Goal: Information Seeking & Learning: Learn about a topic

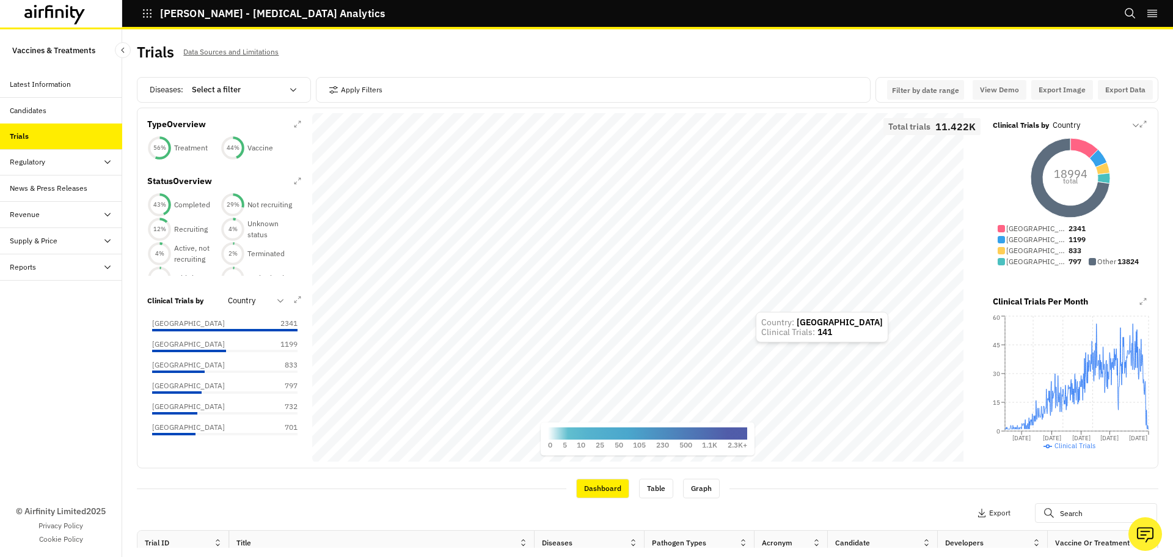
click at [738, 427] on div "MapLibre | © CARTO , © OpenStreetMap contributors Total trials 11.422K 0 5 10 2…" at bounding box center [647, 288] width 671 height 350
click at [59, 109] on div "Candidates" at bounding box center [66, 110] width 112 height 11
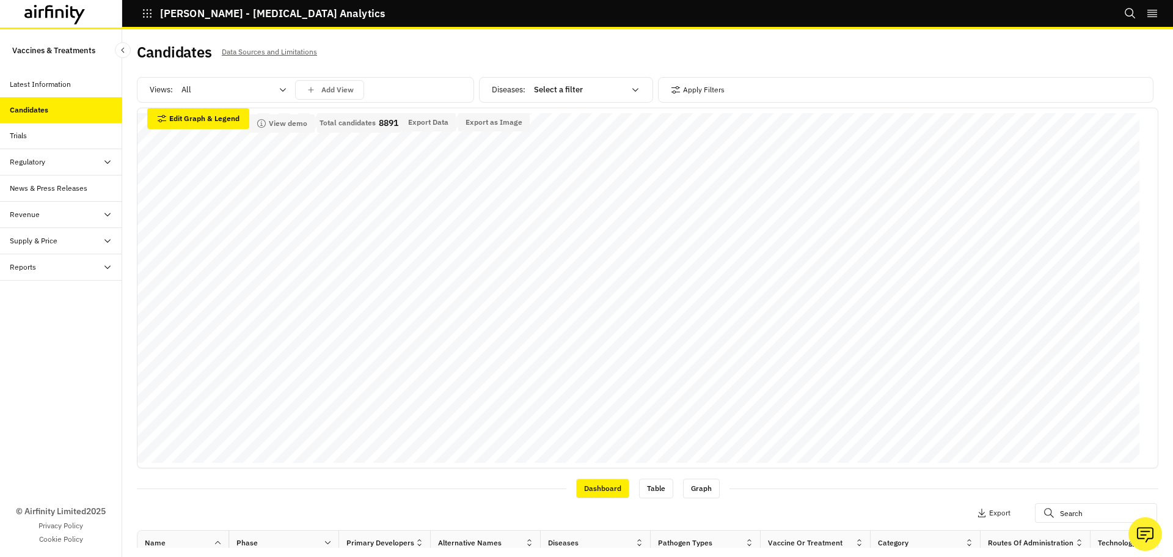
click at [141, 12] on div "IDA - Infectious Disease Analytics" at bounding box center [253, 13] width 263 height 21
click at [151, 12] on icon "button" at bounding box center [147, 13] width 11 height 11
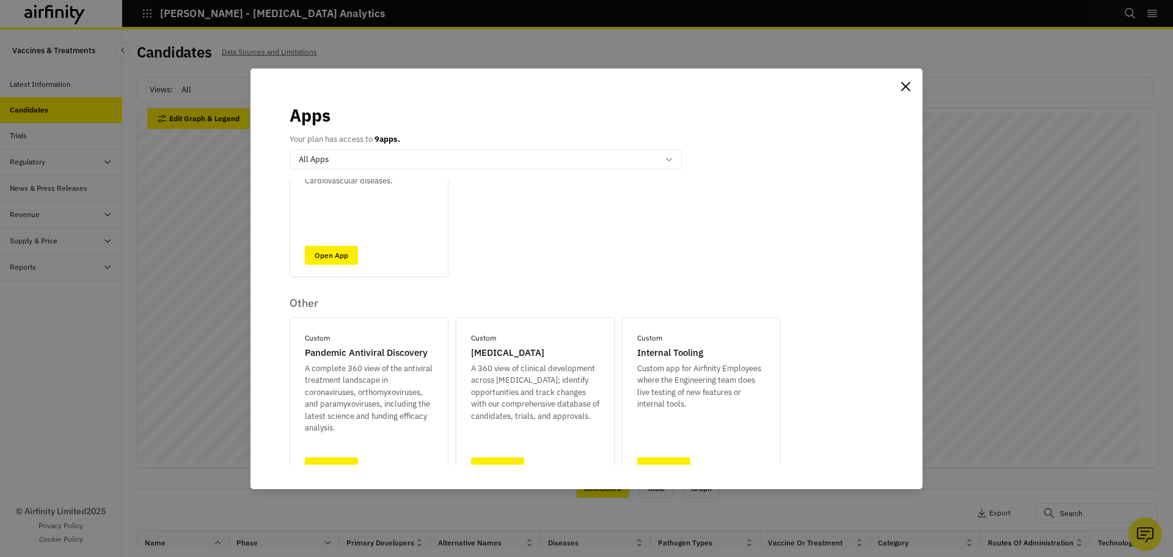
scroll to position [518, 0]
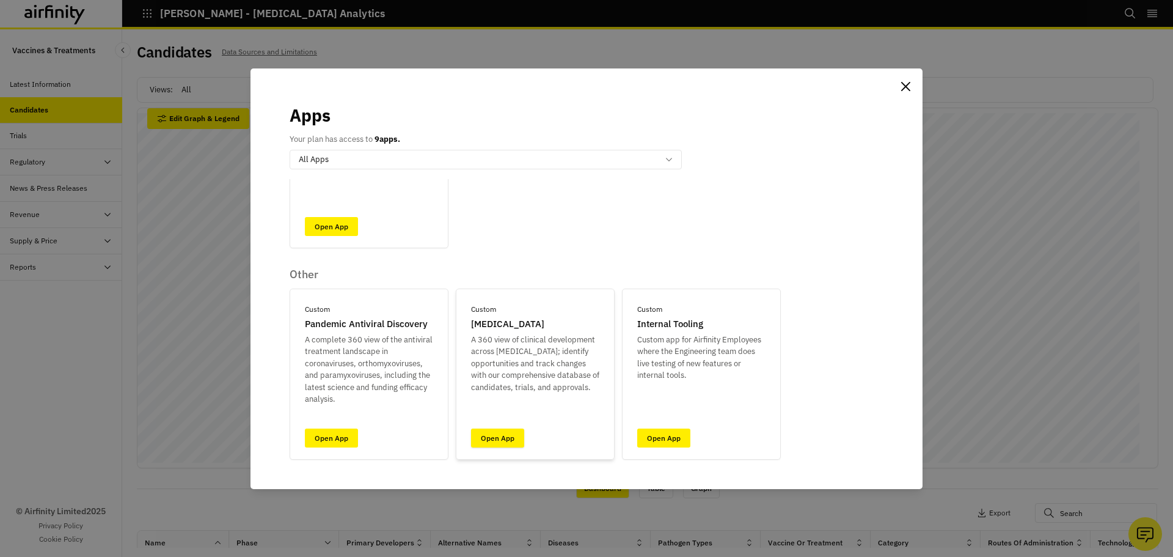
click at [499, 441] on link "Open App" at bounding box center [497, 437] width 53 height 19
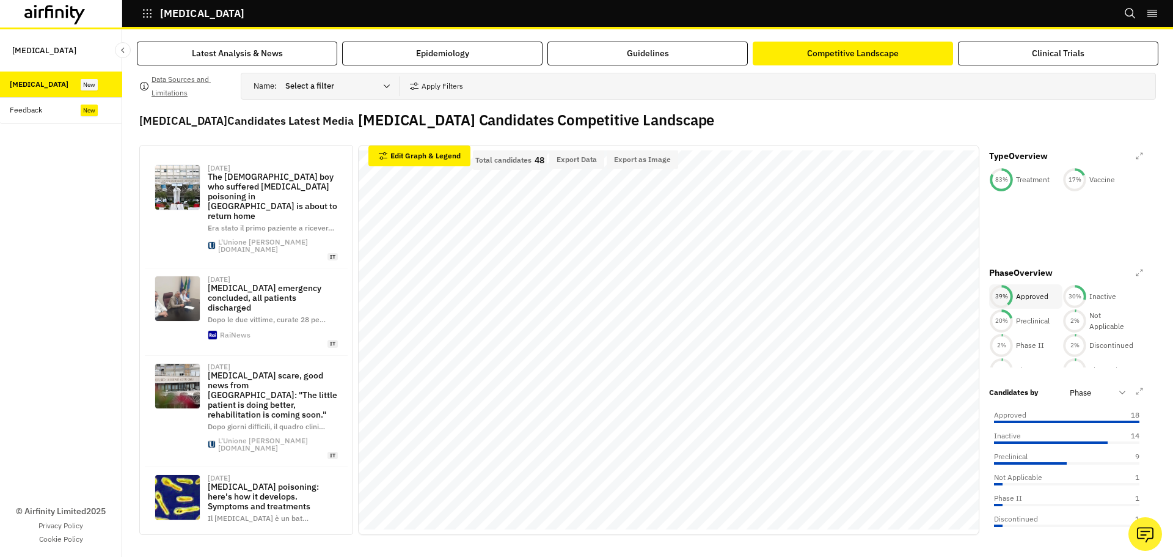
click at [1013, 297] on div "39 % Approved" at bounding box center [1025, 296] width 73 height 24
click at [1091, 297] on p "Inactive" at bounding box center [1103, 297] width 27 height 11
click at [1018, 322] on p "Preclinical" at bounding box center [1033, 322] width 34 height 11
click at [1026, 288] on div "44 % Approved" at bounding box center [1025, 297] width 73 height 26
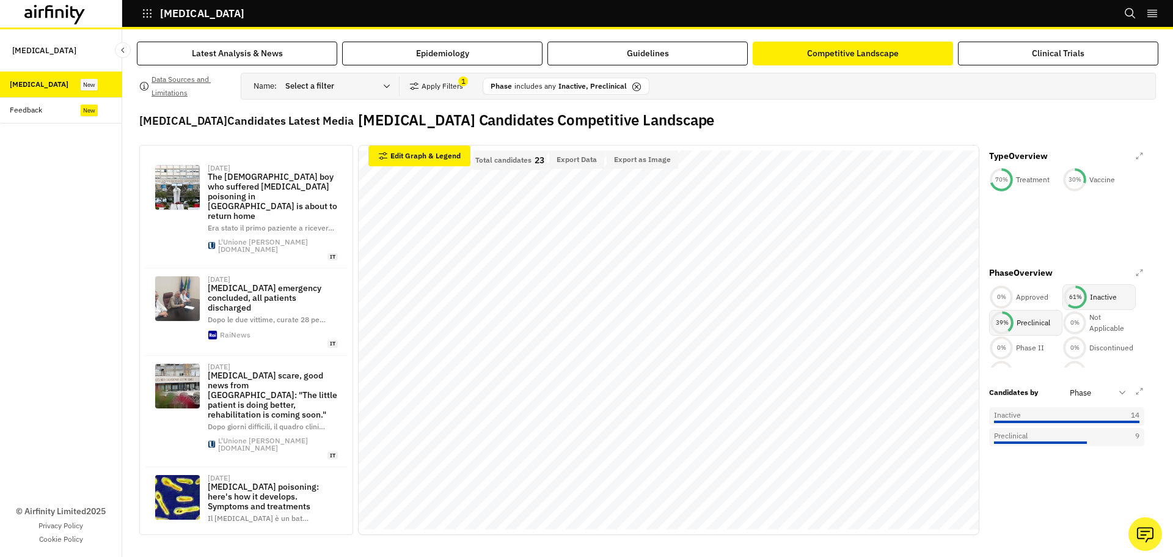
click at [1131, 292] on div "61 % Inactive" at bounding box center [1099, 297] width 73 height 26
click at [1019, 321] on p "Preclinical" at bounding box center [1034, 321] width 34 height 11
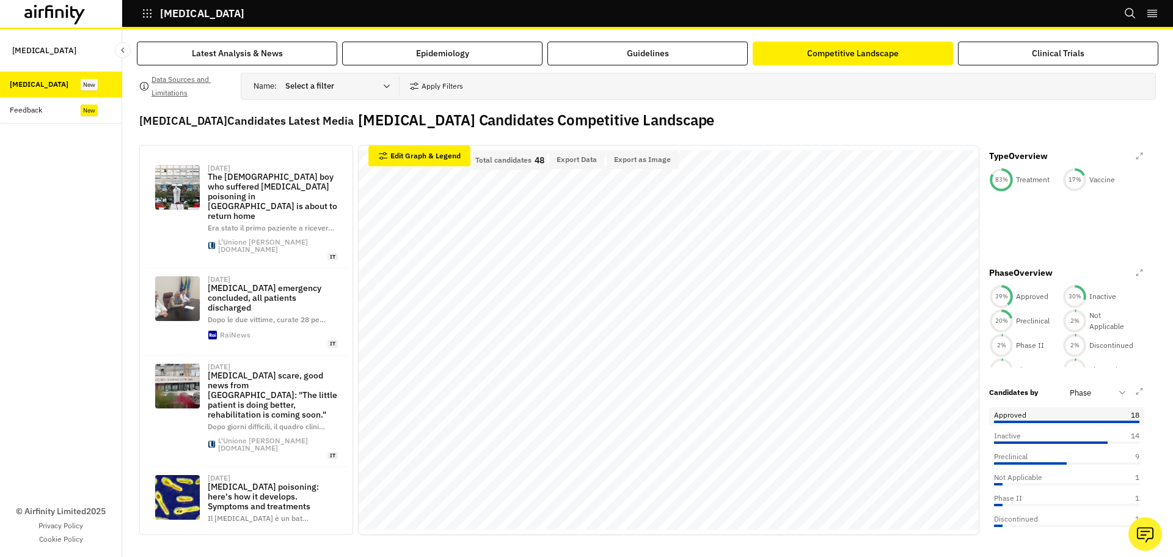
click at [1035, 418] on div "Approved 18" at bounding box center [1066, 414] width 145 height 11
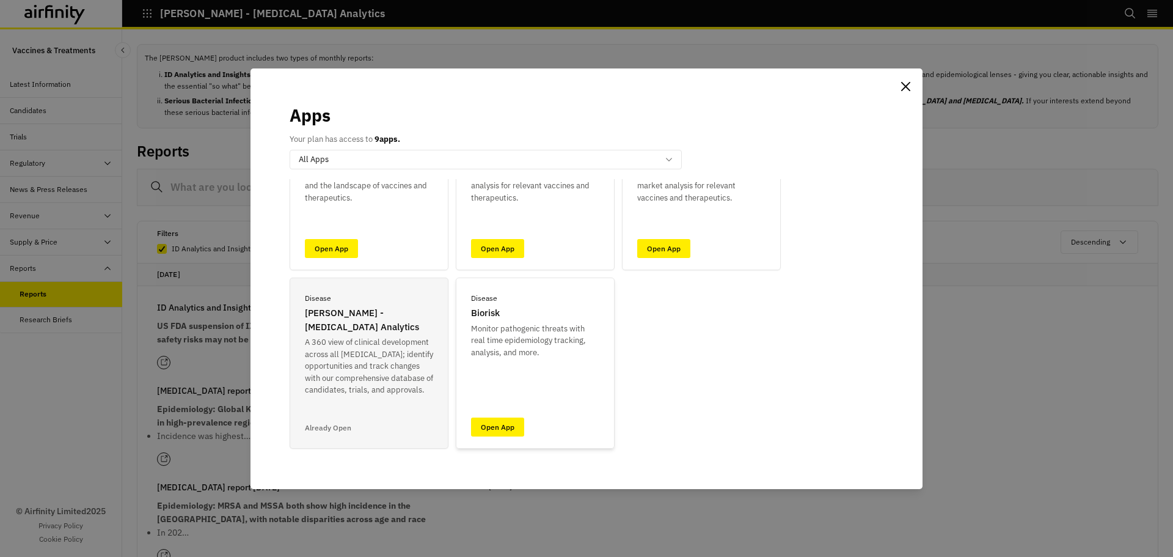
scroll to position [122, 0]
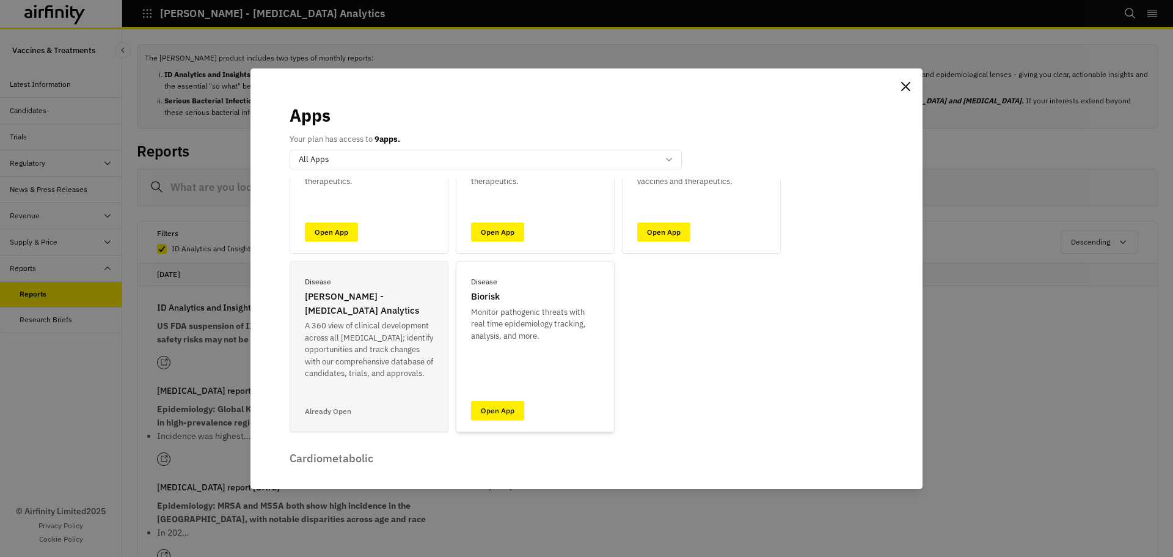
click at [497, 407] on link "Open App" at bounding box center [497, 410] width 53 height 19
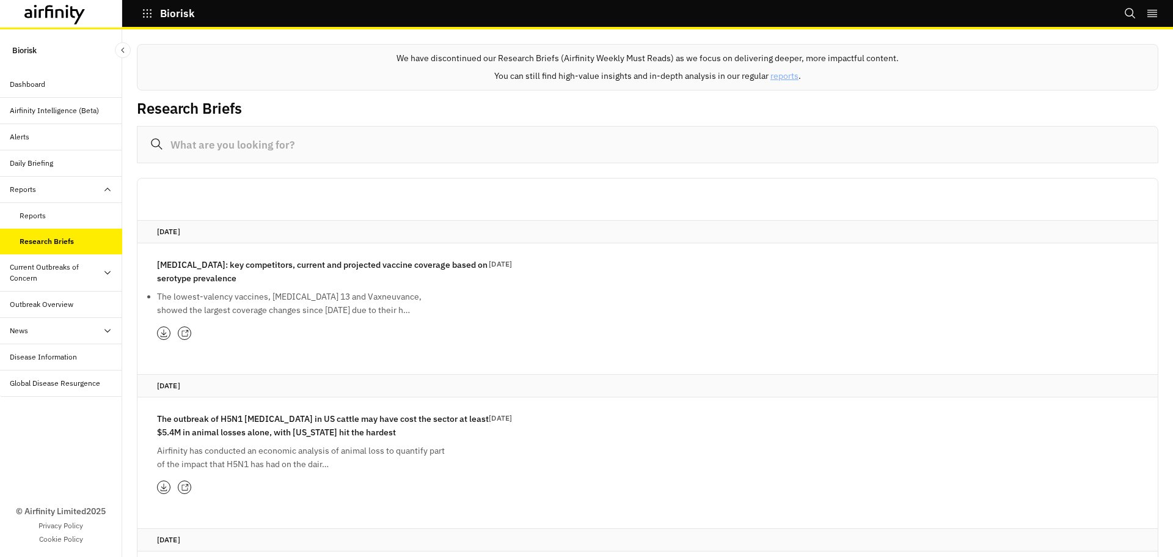
click at [53, 278] on div "Current Outbreaks of Concern" at bounding box center [56, 273] width 93 height 22
click at [53, 321] on div "Mpox" at bounding box center [61, 331] width 122 height 26
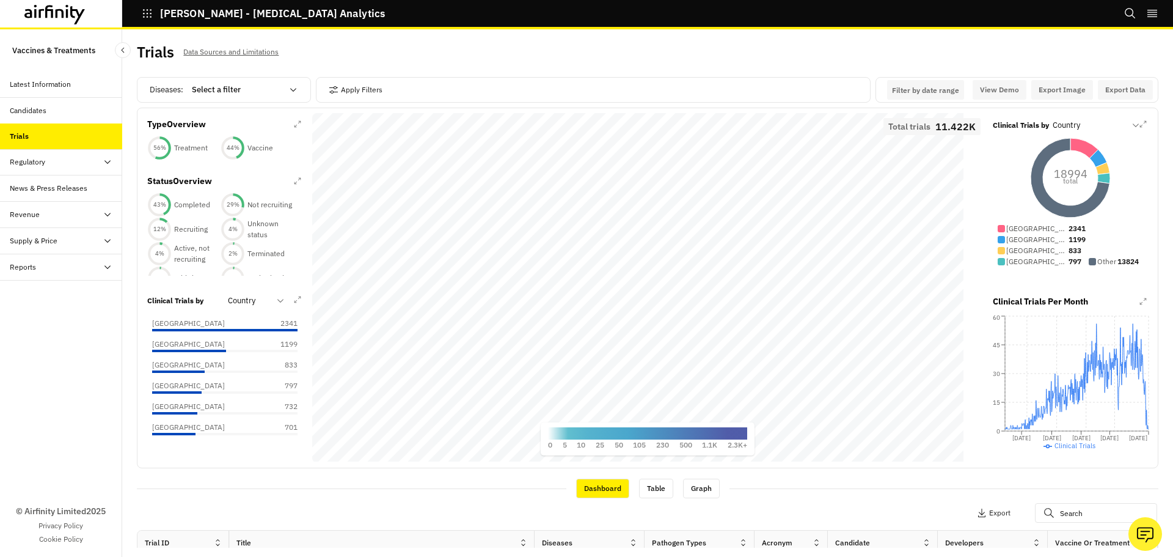
click at [892, 86] on p "Filter by date range" at bounding box center [925, 90] width 67 height 9
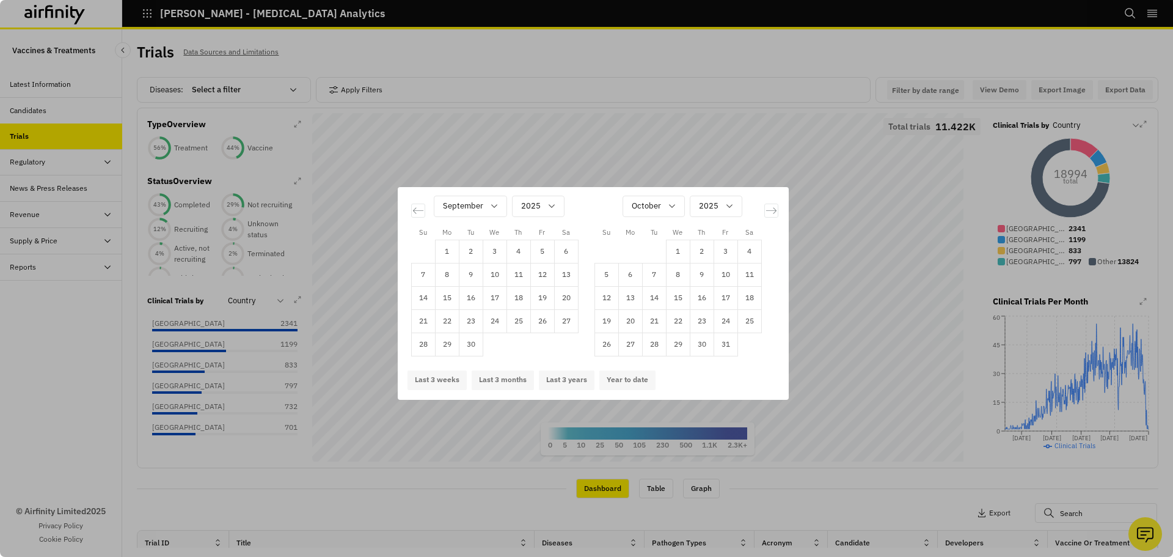
click at [727, 53] on div "Su Mo Tu We Th Fr Sa Su Mo Tu We Th Fr Sa August 2025 1 2 3 4 5 6 7 8 9 10 11 1…" at bounding box center [586, 278] width 1173 height 557
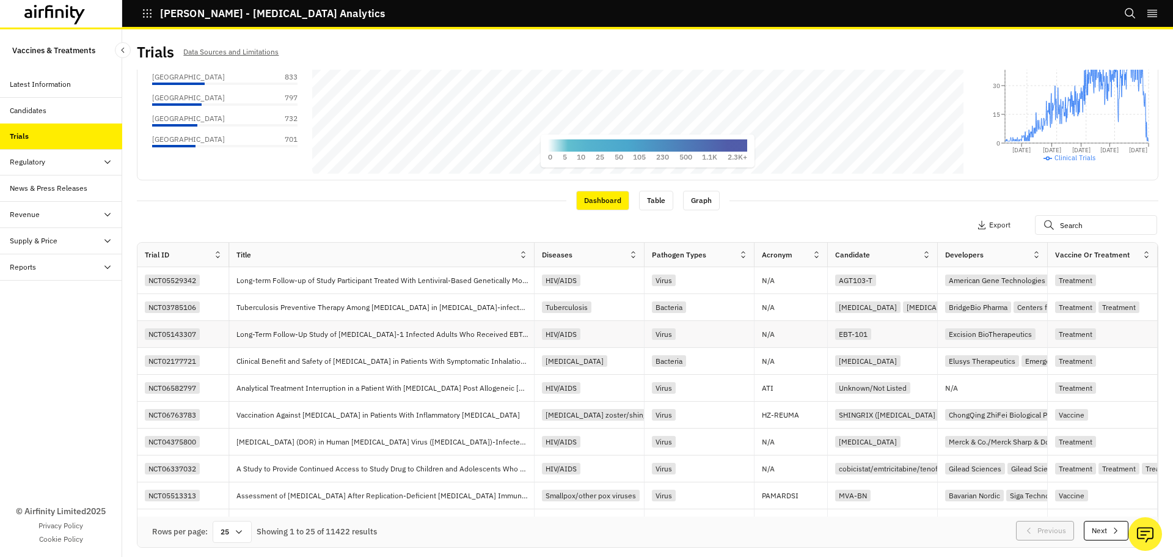
scroll to position [0, 1937]
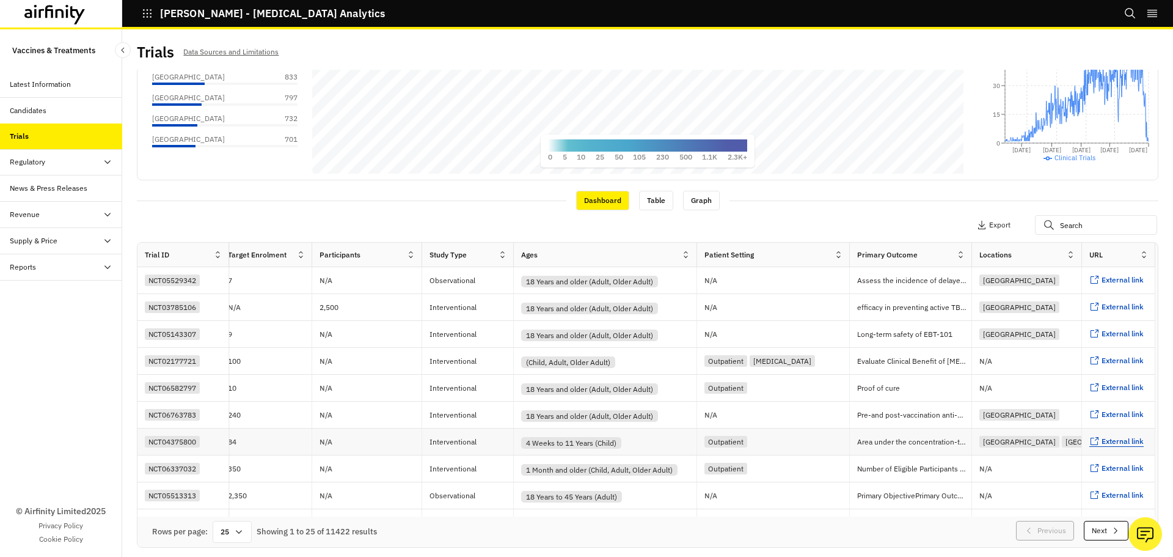
click at [1102, 443] on span "External link" at bounding box center [1123, 440] width 42 height 9
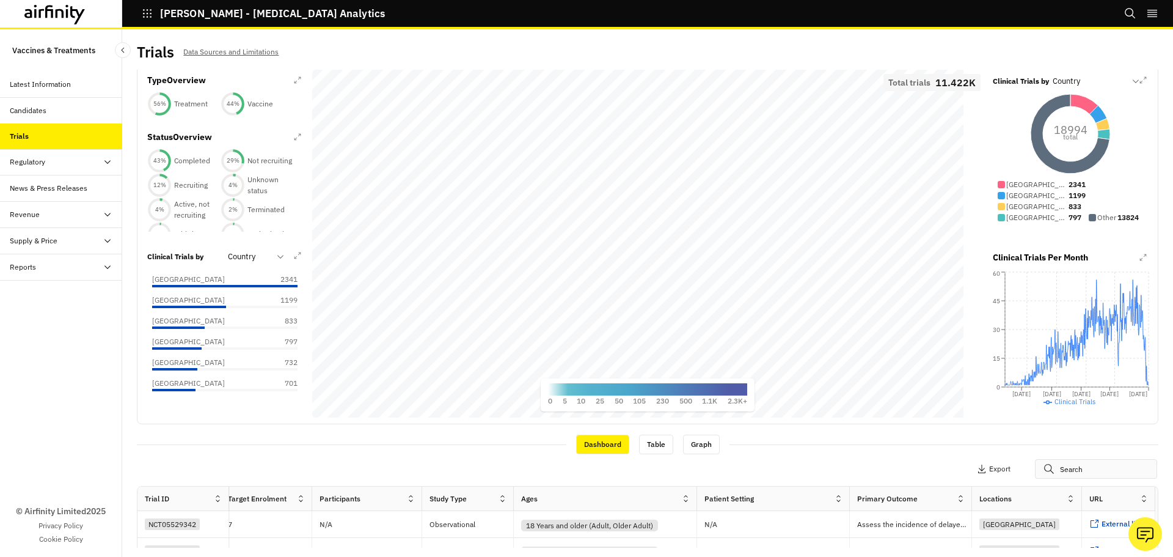
scroll to position [61, 0]
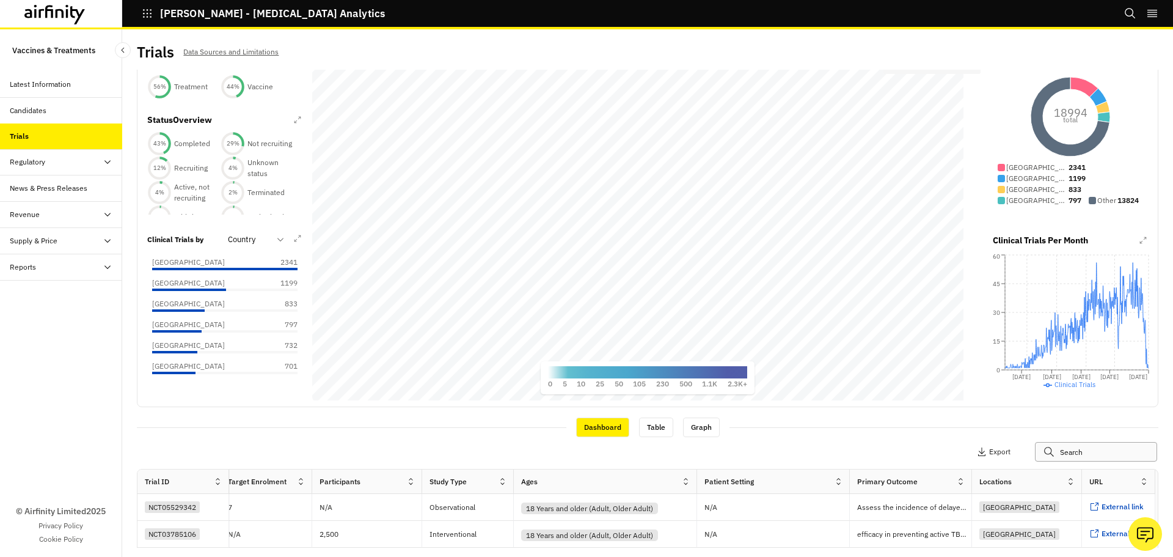
click at [1065, 460] on input "text" at bounding box center [1096, 452] width 122 height 20
click at [1111, 512] on link "External link ..." at bounding box center [1117, 507] width 54 height 10
click at [639, 548] on div "Trials Data Sources and Limitations Diseases : Select a filter Apply Filters Fi…" at bounding box center [647, 292] width 1051 height 527
click at [1078, 449] on input "democratic" at bounding box center [1096, 452] width 122 height 20
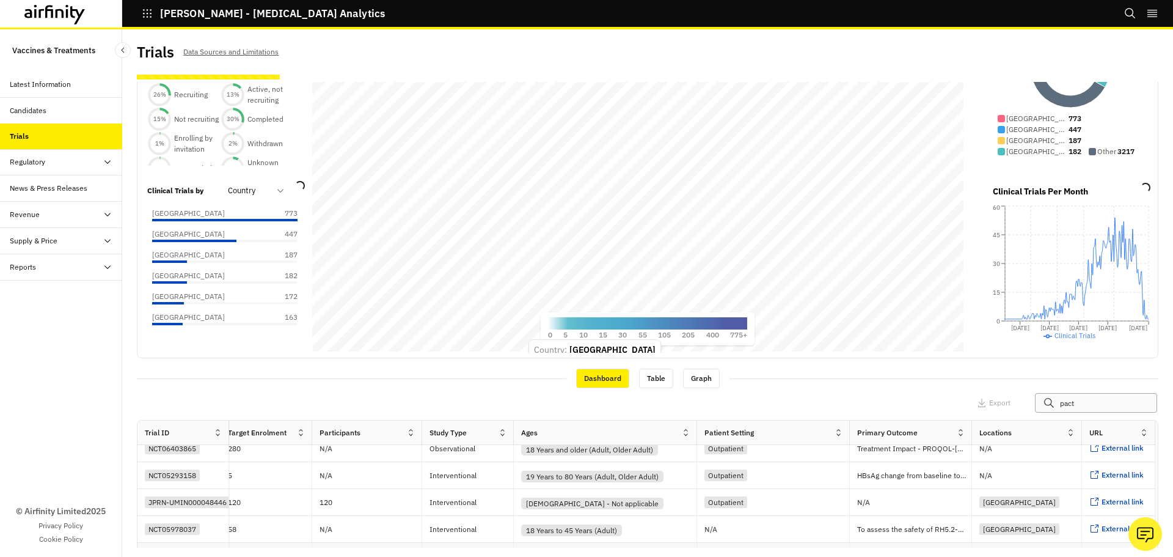
scroll to position [250, 1937]
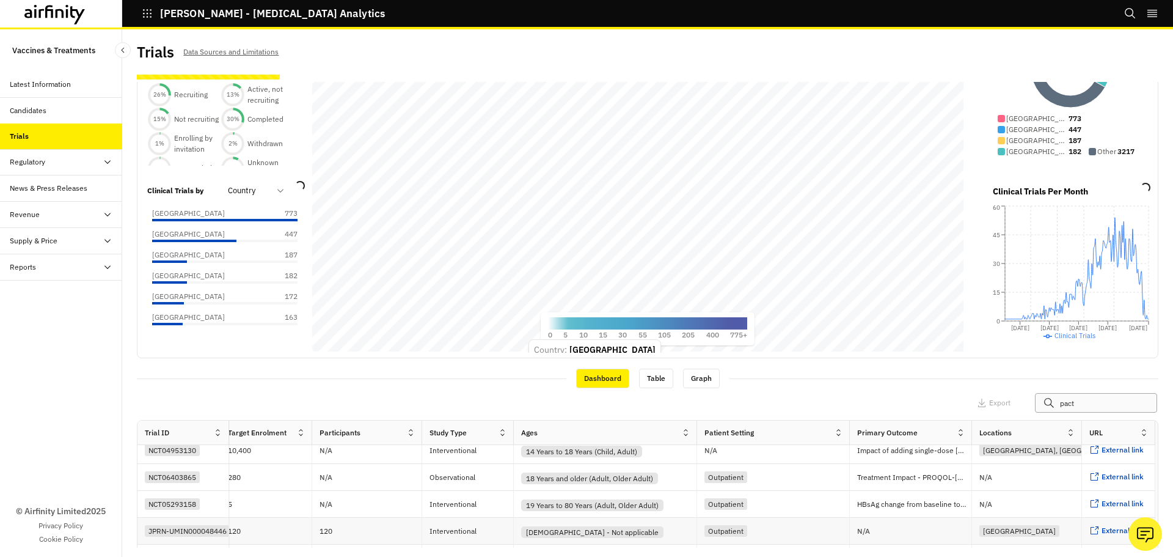
type input "pact"
click at [1102, 532] on span "External link" at bounding box center [1123, 530] width 42 height 9
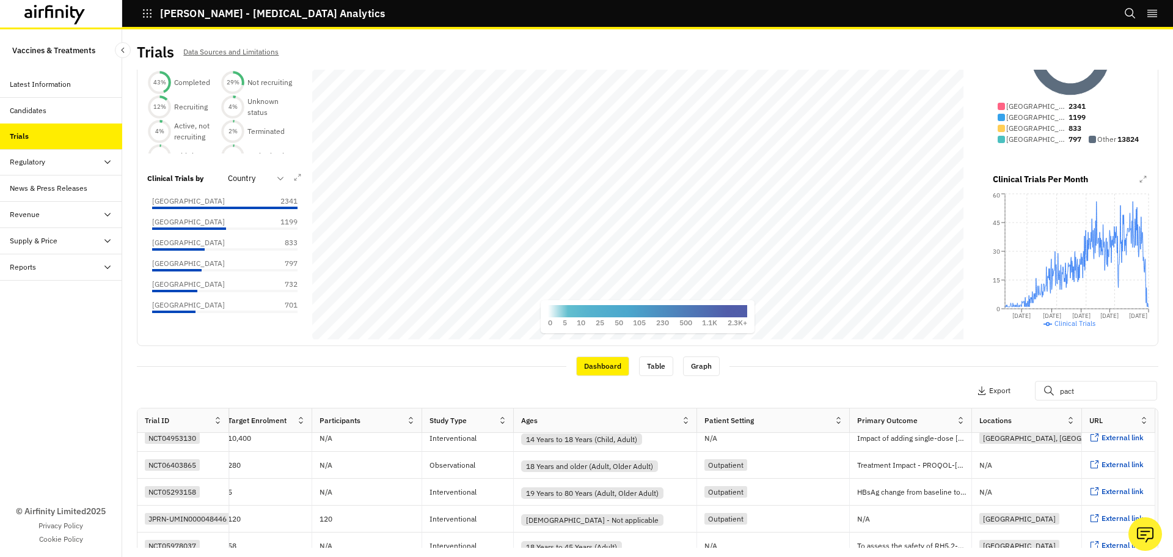
click at [837, 374] on div "Dashboard Table Graph" at bounding box center [648, 365] width 1022 height 21
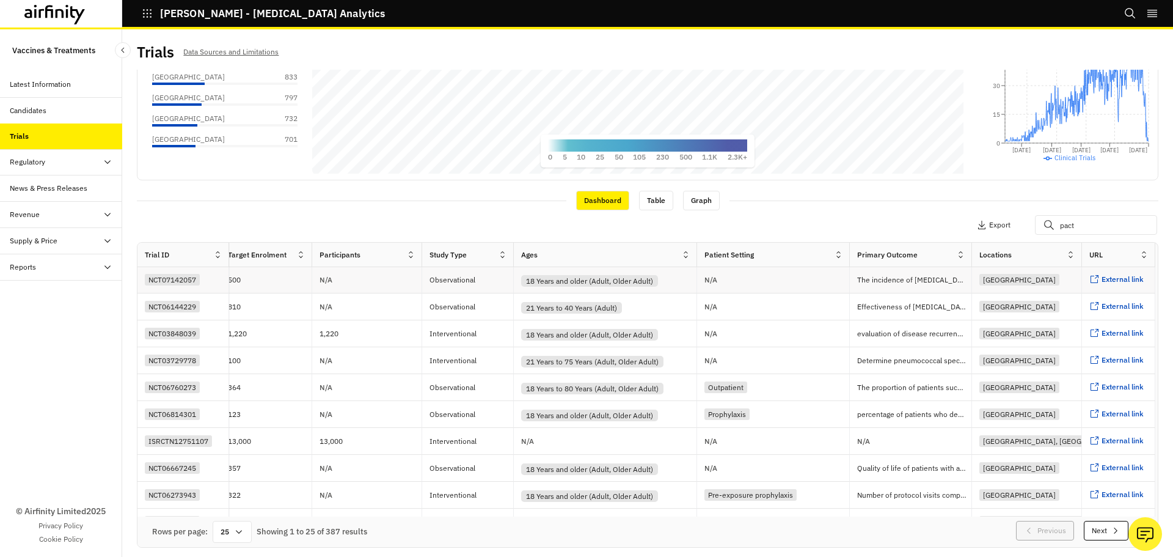
scroll to position [0, 1937]
click at [701, 204] on div "Graph" at bounding box center [701, 201] width 37 height 20
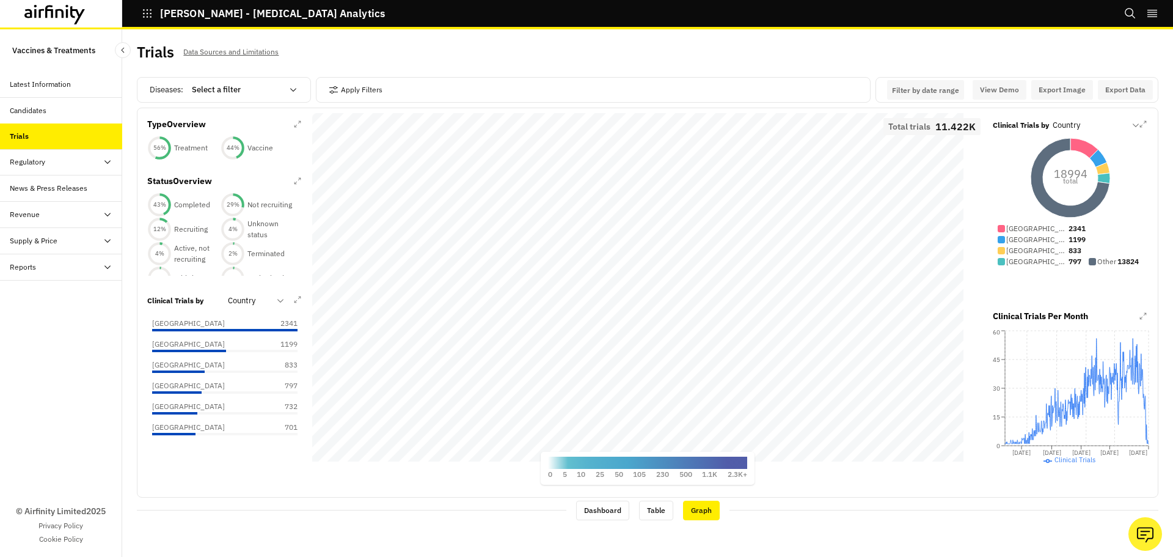
scroll to position [0, 0]
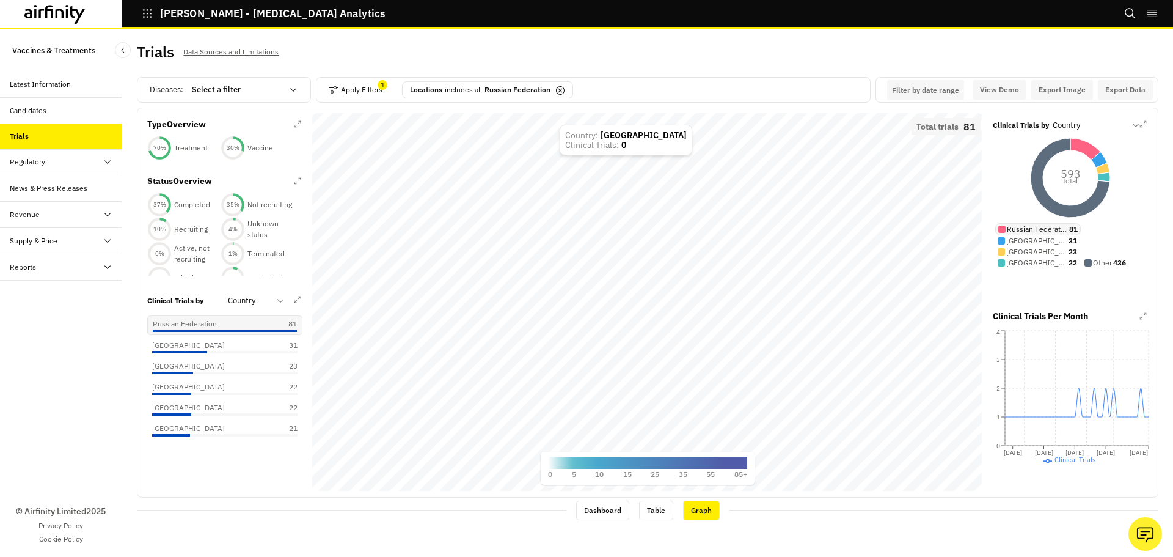
click at [557, 87] on icon at bounding box center [561, 91] width 10 height 10
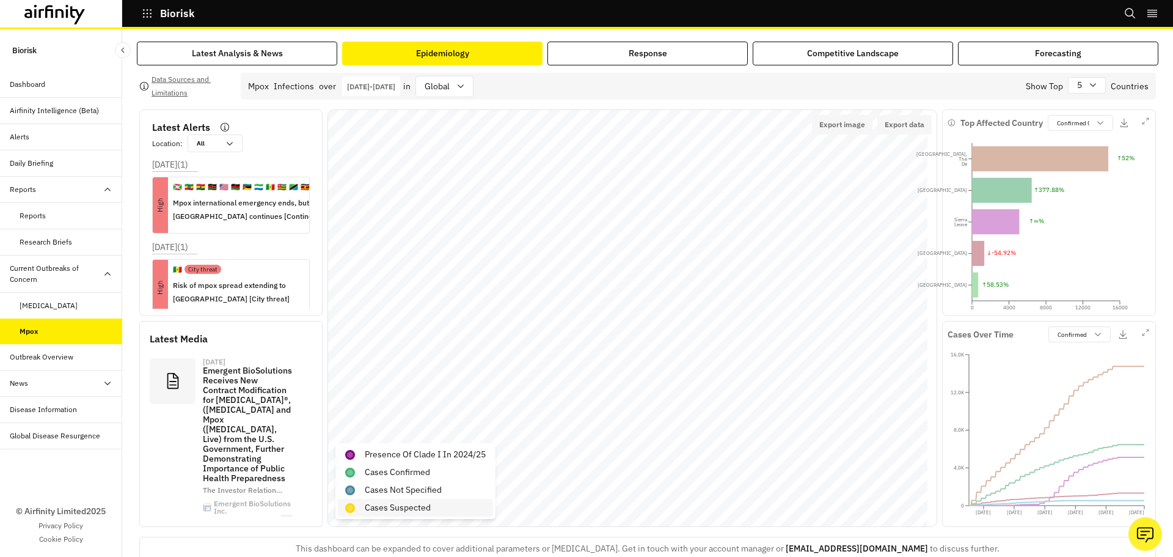
click at [383, 506] on p "Cases Suspected" at bounding box center [398, 507] width 66 height 13
click at [400, 513] on p "Cases Suspected" at bounding box center [398, 507] width 66 height 13
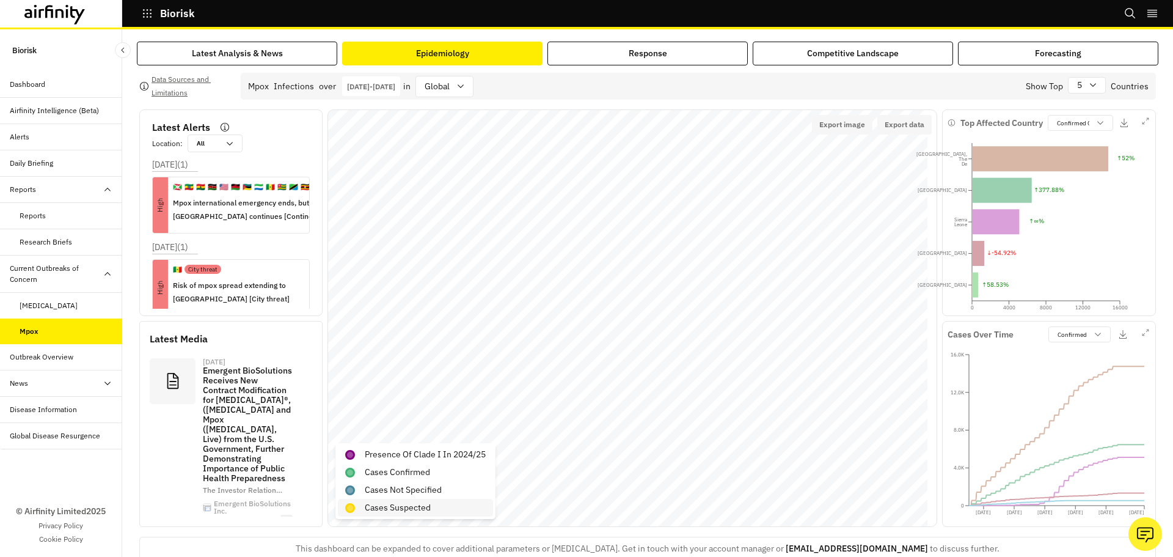
click at [400, 513] on p "Cases Suspected" at bounding box center [398, 507] width 66 height 13
click at [1084, 90] on div "5" at bounding box center [1087, 85] width 38 height 17
click at [391, 511] on p "Cases Suspected" at bounding box center [398, 507] width 66 height 13
